Goal: Download file/media

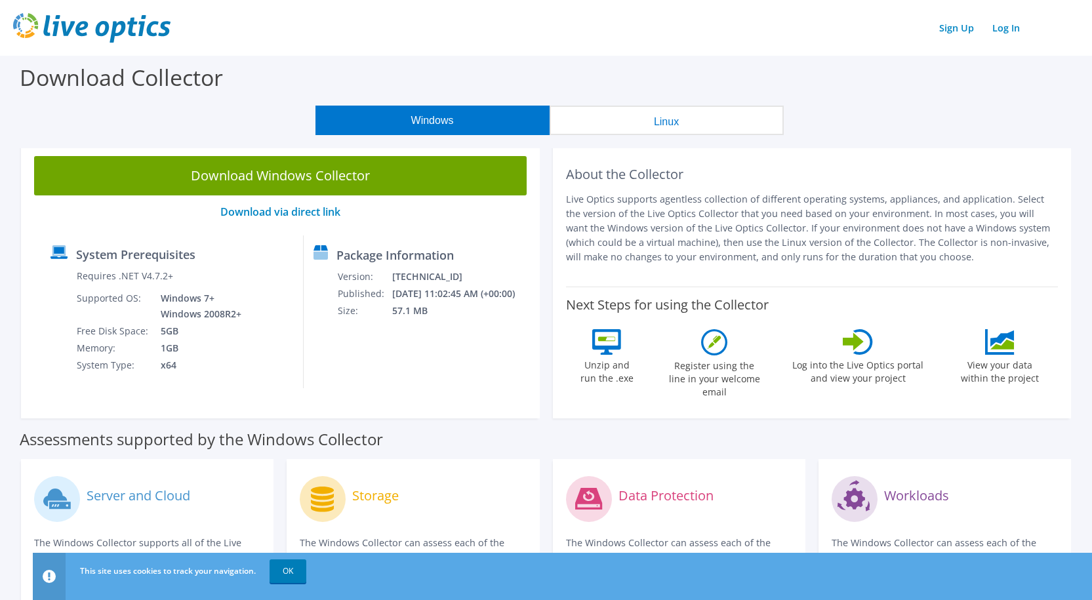
click at [649, 142] on section "Download Collector Windows Linux Download Windows Collector Download via direct…" at bounding box center [546, 520] width 1092 height 929
click at [655, 127] on button "Linux" at bounding box center [667, 121] width 234 height 30
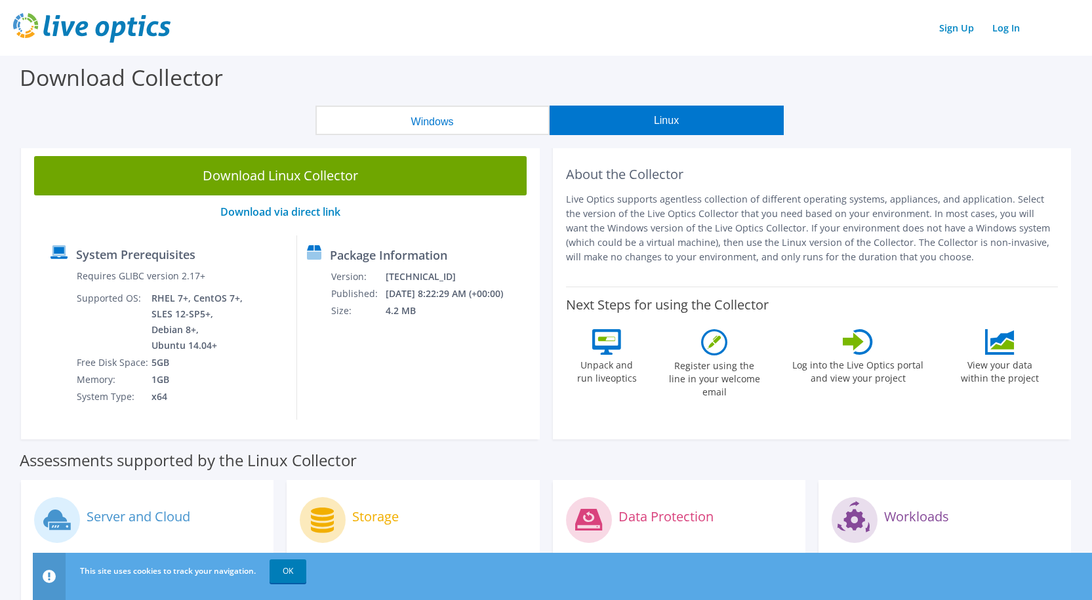
click at [403, 122] on button "Windows" at bounding box center [432, 121] width 234 height 30
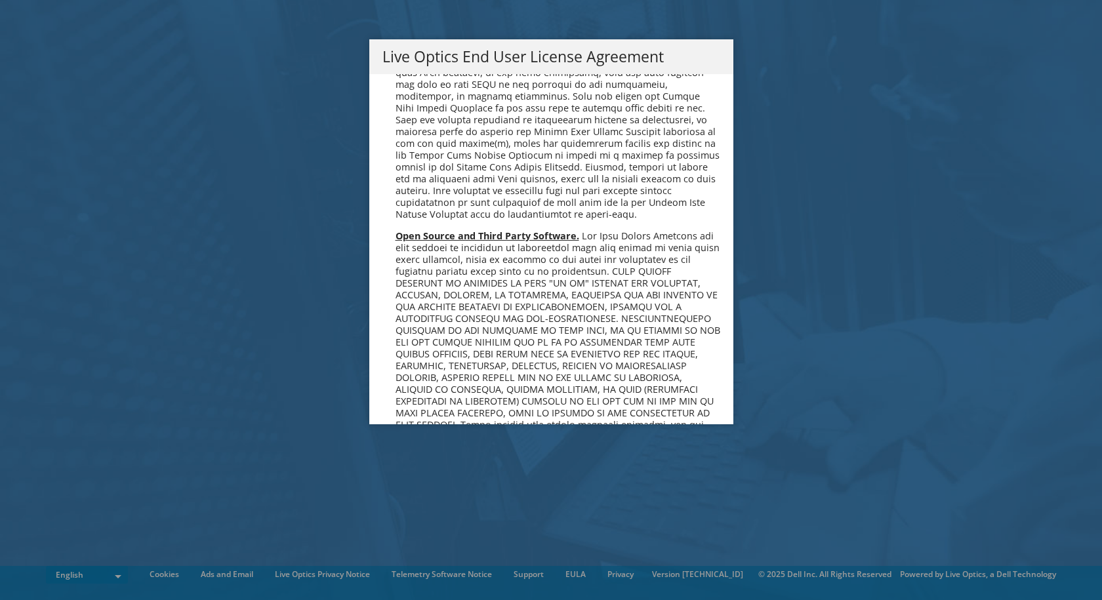
scroll to position [4959, 0]
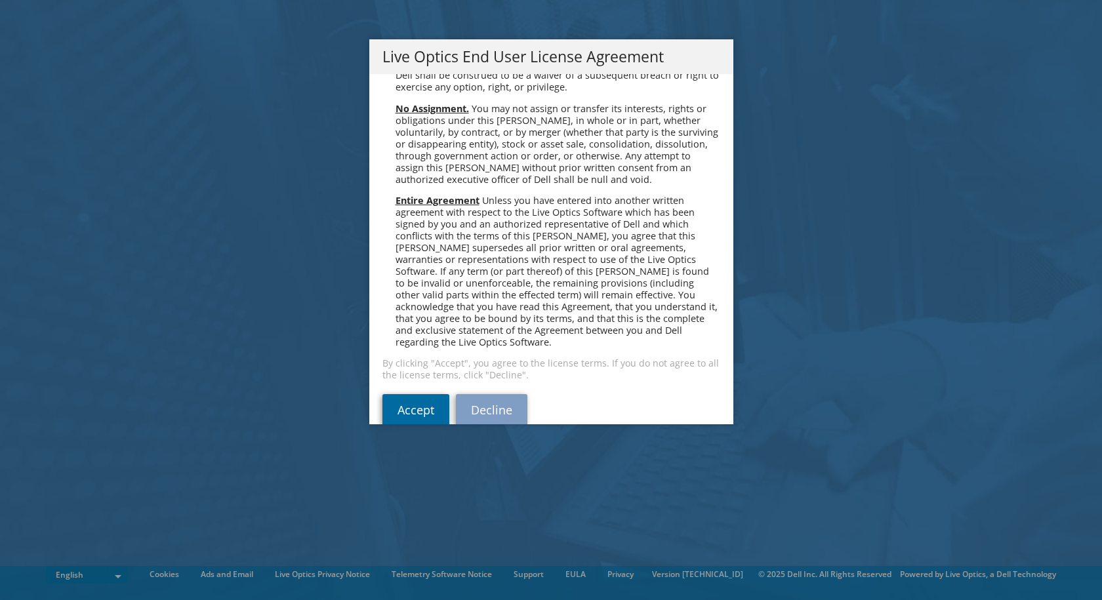
click at [382, 394] on link "Accept" at bounding box center [415, 409] width 67 height 31
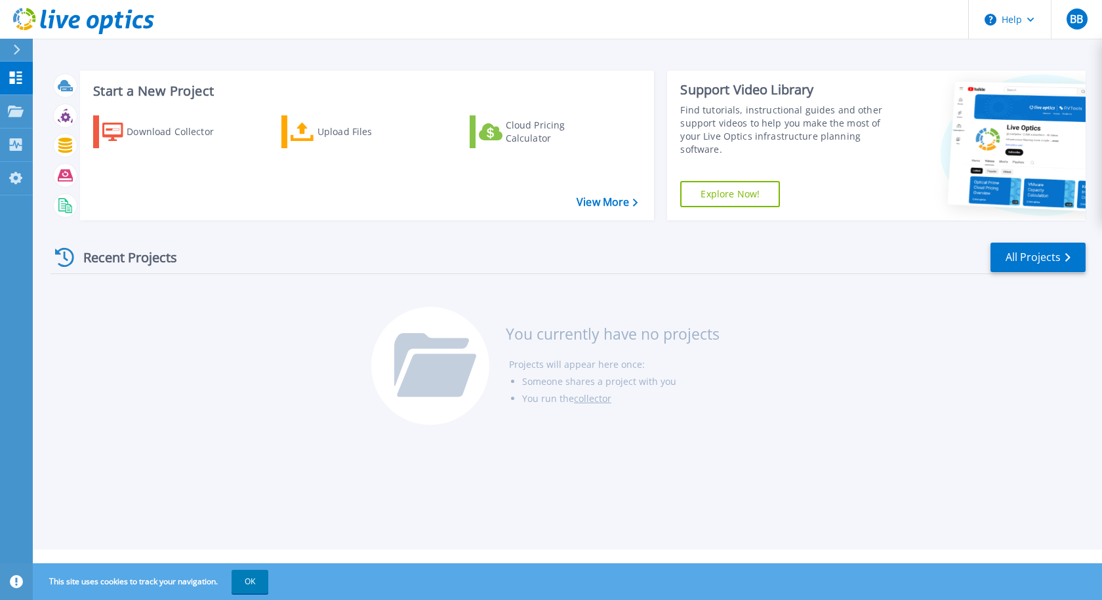
click at [730, 199] on link "Explore Now!" at bounding box center [730, 194] width 100 height 26
click at [600, 207] on link "View More" at bounding box center [606, 202] width 61 height 12
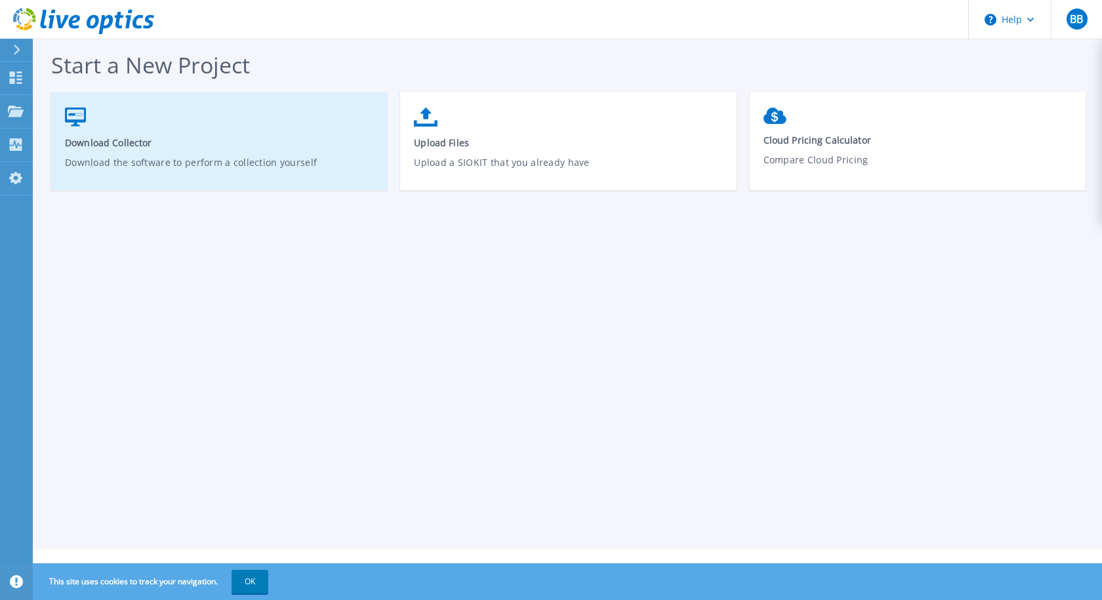
click at [73, 113] on icon at bounding box center [75, 117] width 21 height 19
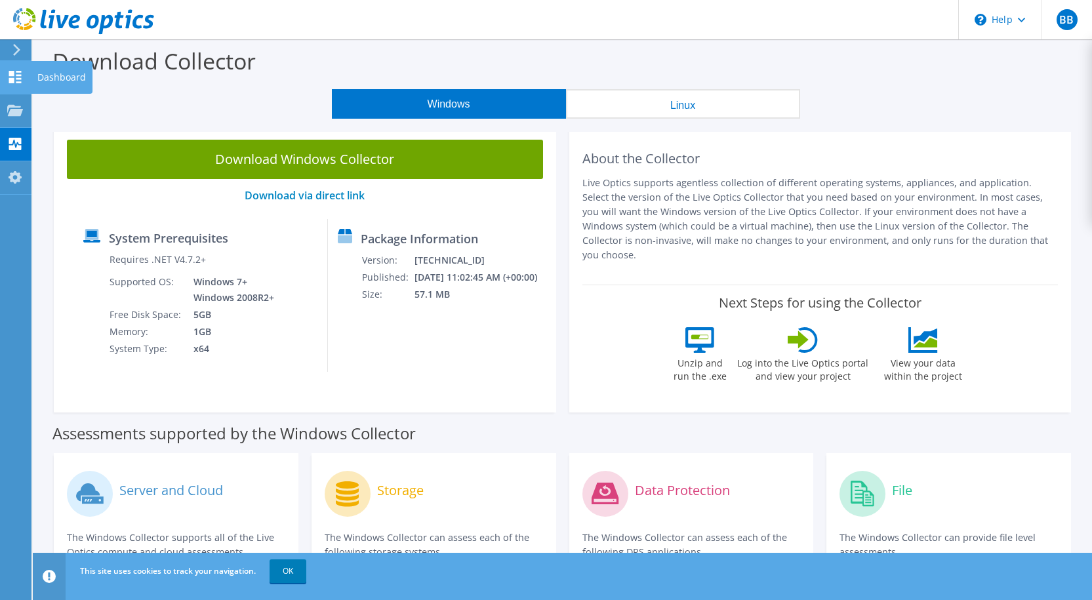
click at [18, 75] on use at bounding box center [15, 77] width 12 height 12
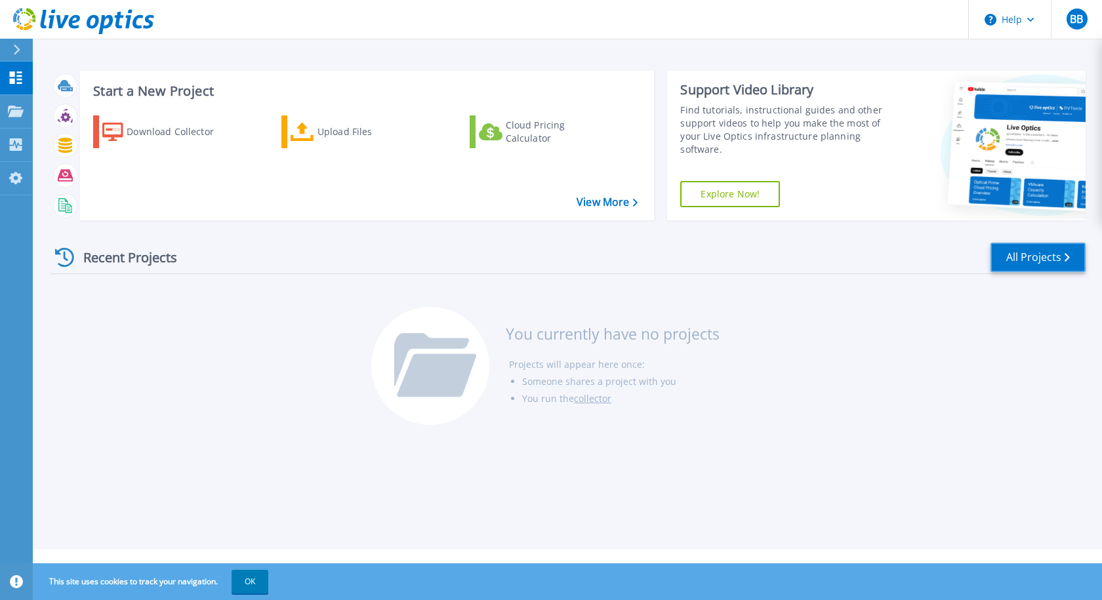
click at [1041, 258] on link "All Projects" at bounding box center [1037, 258] width 95 height 30
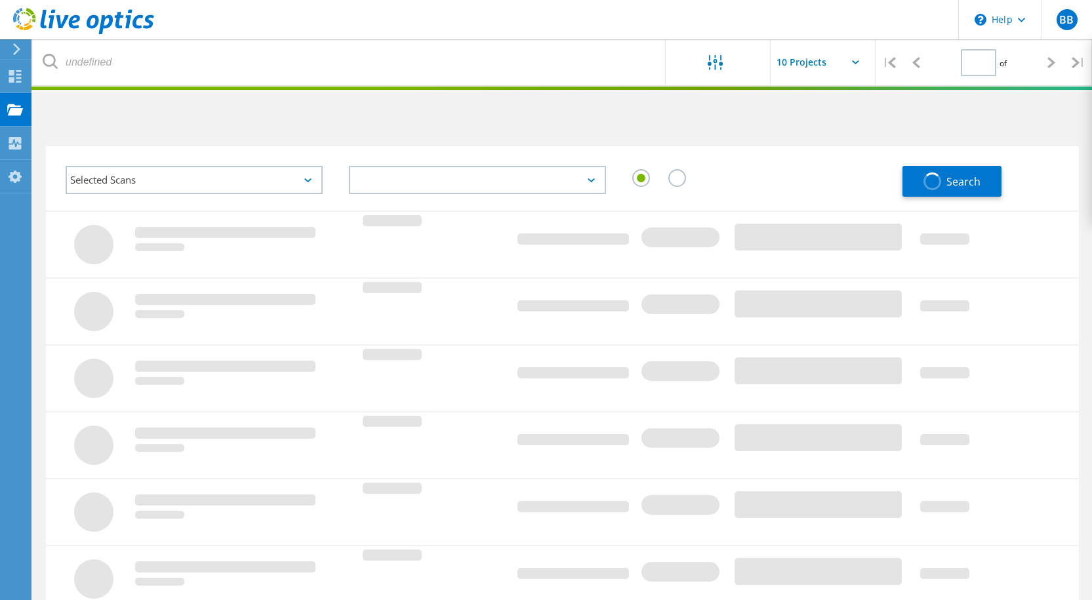
type input "1"
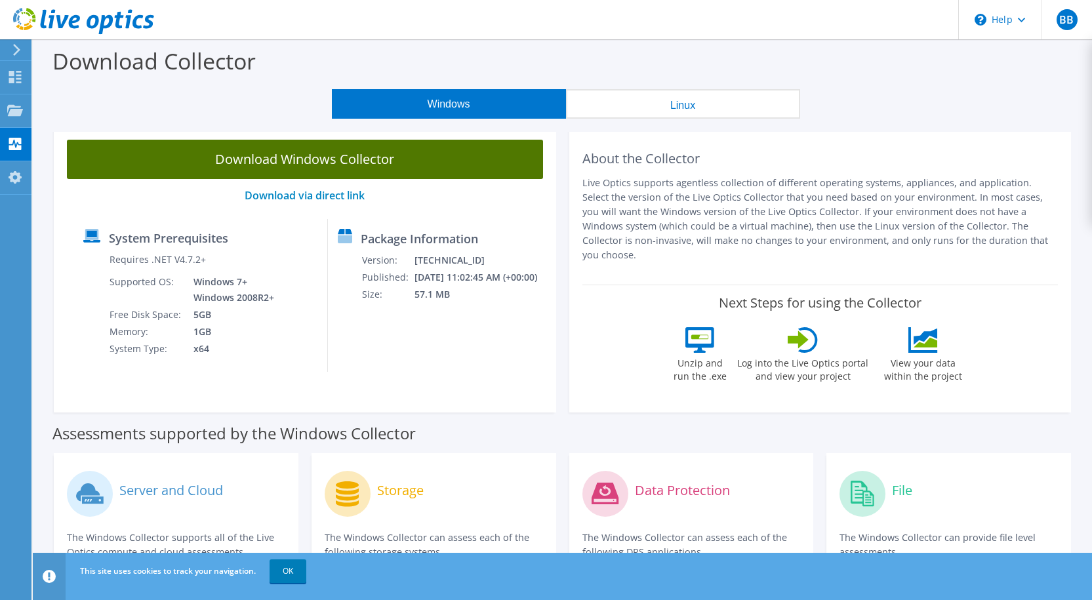
click at [321, 159] on link "Download Windows Collector" at bounding box center [305, 159] width 476 height 39
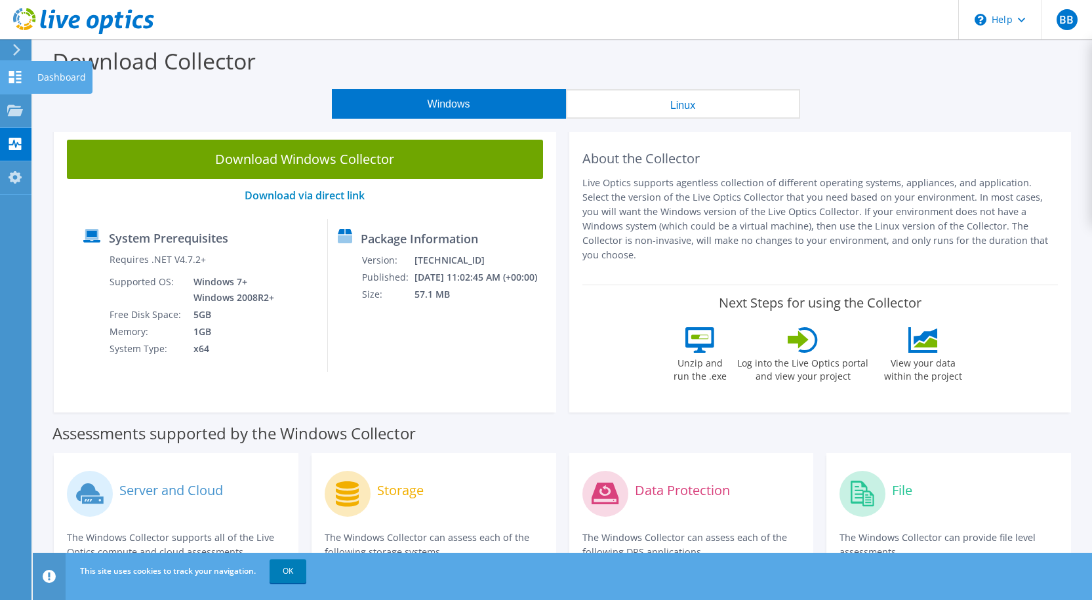
click at [12, 78] on use at bounding box center [15, 77] width 12 height 12
